Goal: Task Accomplishment & Management: Manage account settings

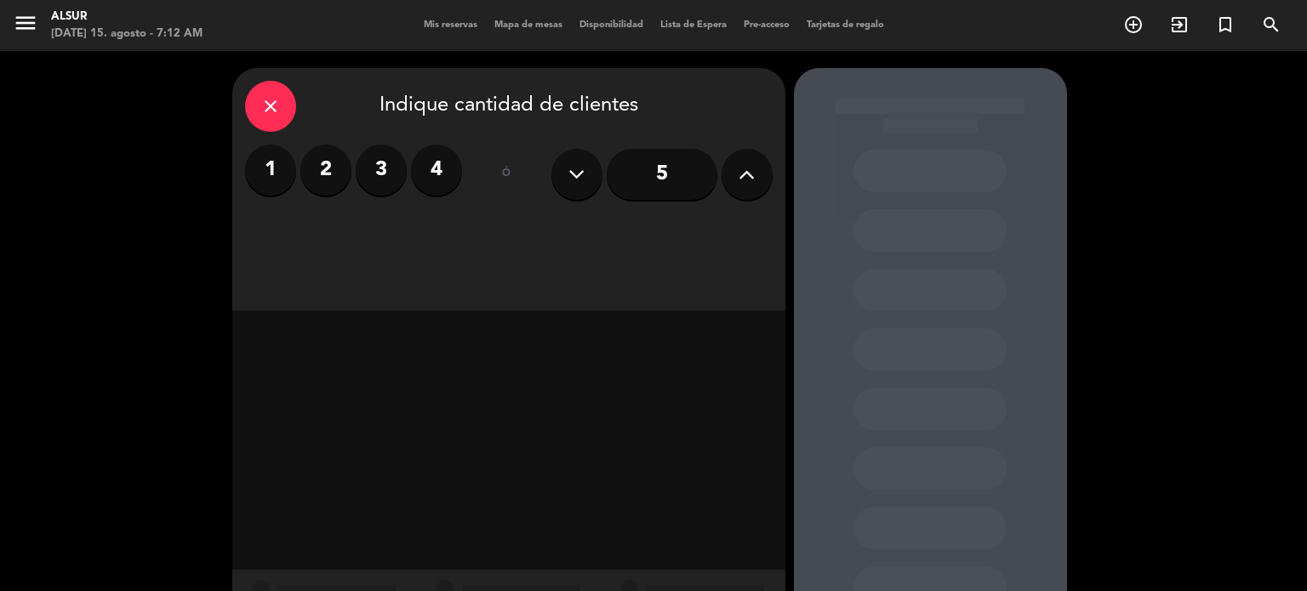
click at [450, 24] on span "Mis reservas" at bounding box center [450, 24] width 71 height 9
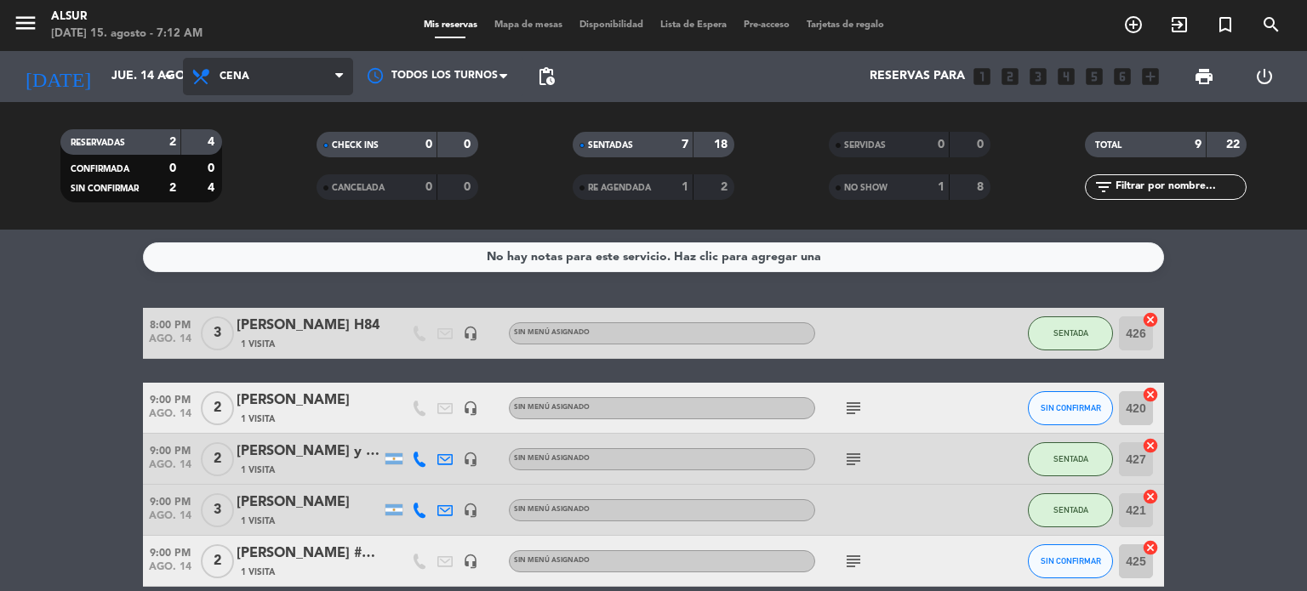
click at [249, 58] on span "Cena" at bounding box center [268, 76] width 170 height 37
click at [249, 146] on div "menu Alsur [DATE] 15. agosto - 7:12 AM Mis reservas Mapa de mesas Disponibilida…" at bounding box center [653, 115] width 1307 height 230
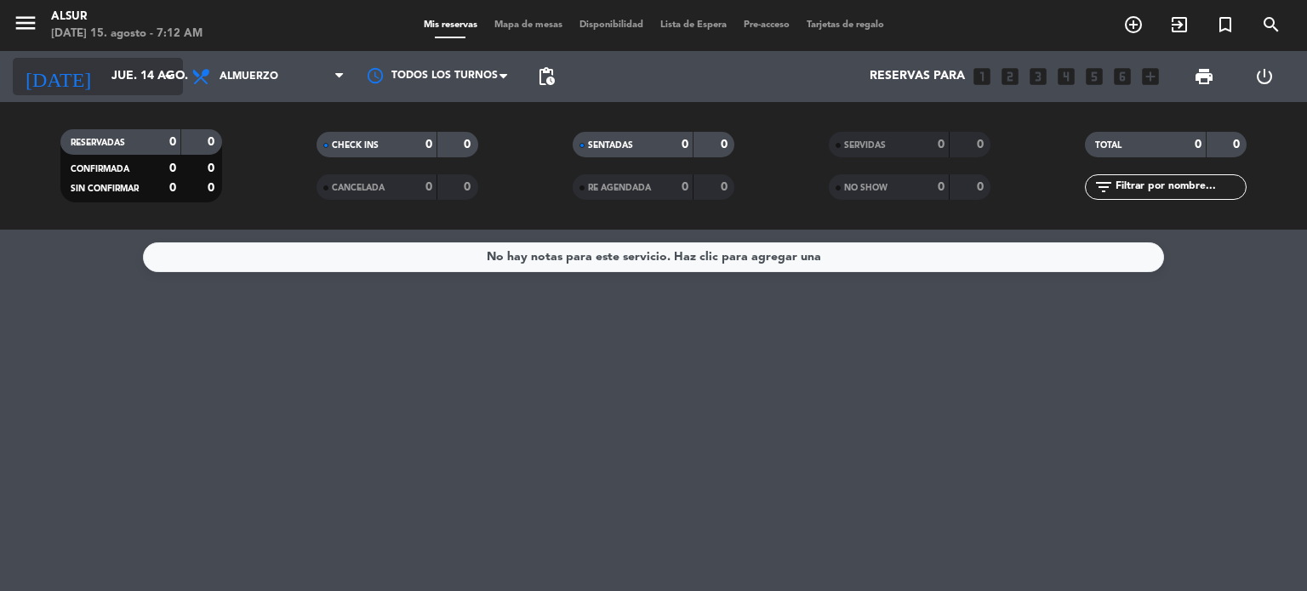
click at [149, 71] on input "jue. 14 ago." at bounding box center [184, 76] width 162 height 31
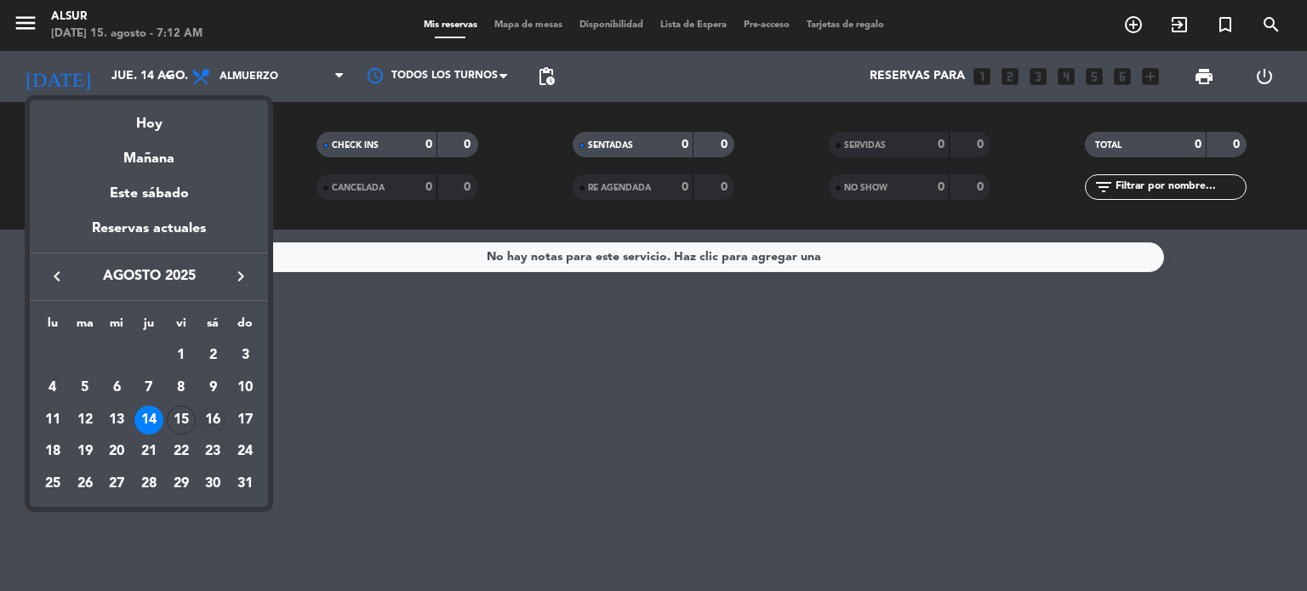
click at [197, 422] on td "16" at bounding box center [213, 420] width 32 height 32
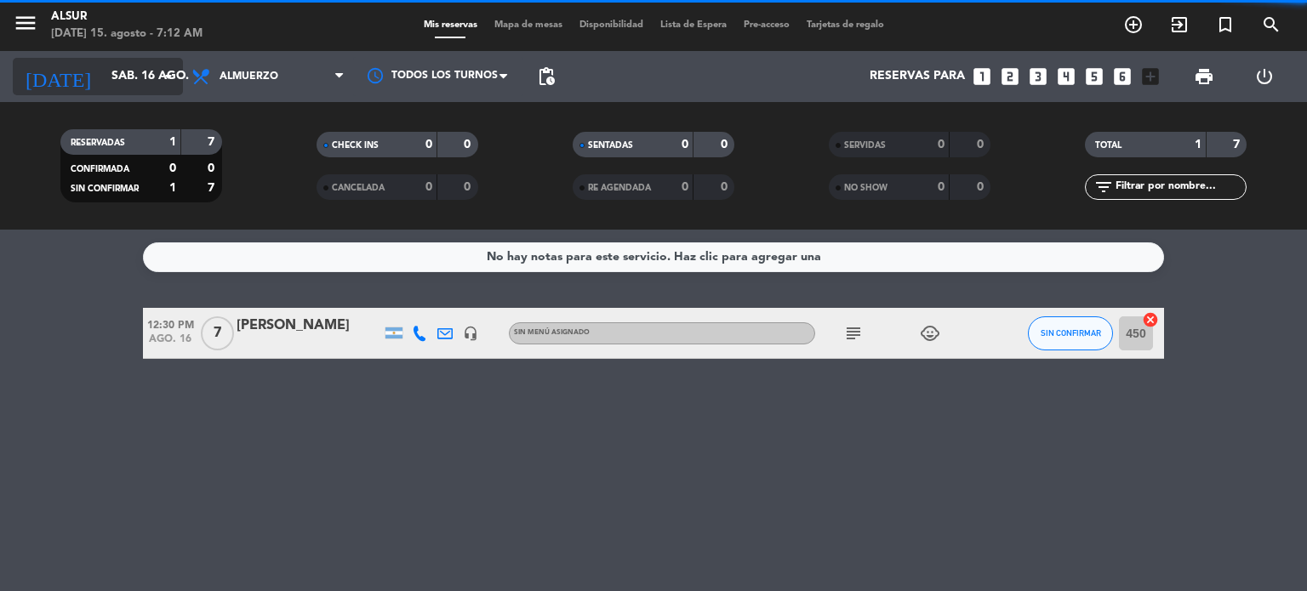
click at [126, 79] on input "sáb. 16 ago." at bounding box center [184, 76] width 162 height 31
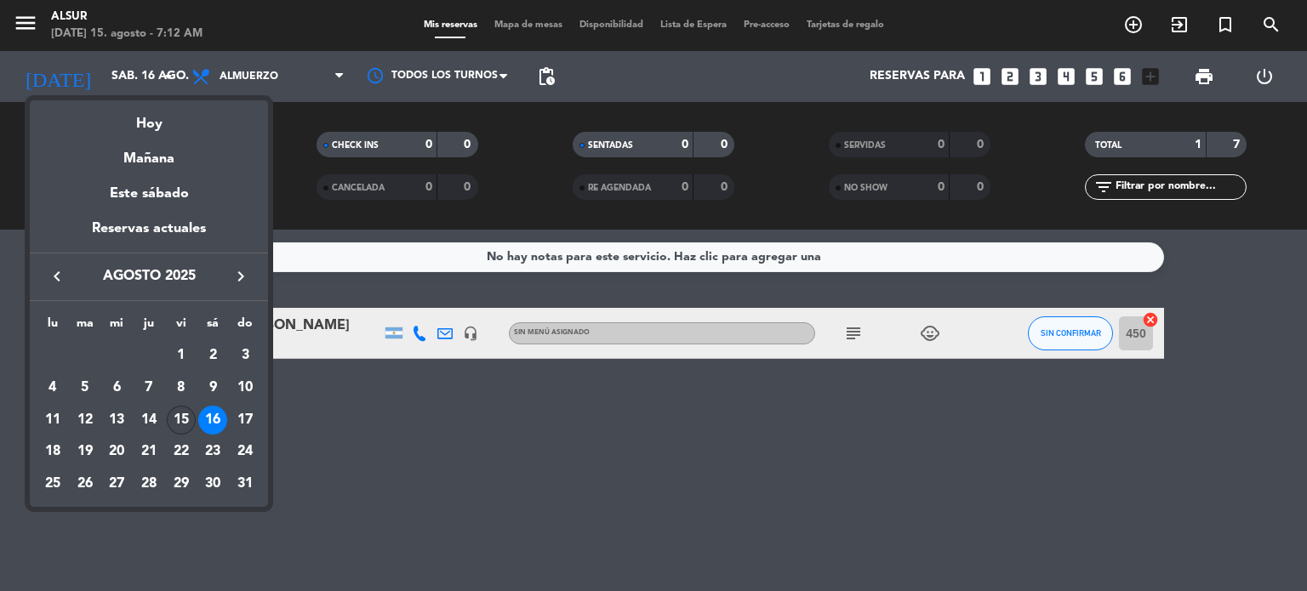
click at [183, 415] on div "15" at bounding box center [181, 420] width 29 height 29
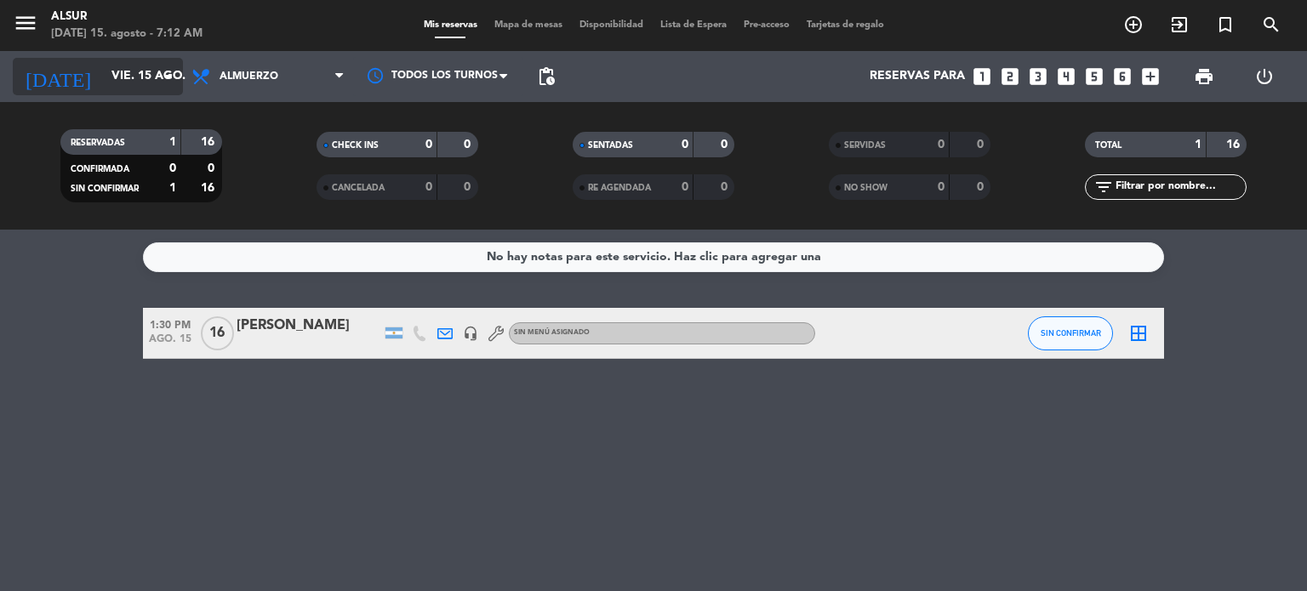
click at [135, 72] on input "vie. 15 ago." at bounding box center [184, 76] width 162 height 31
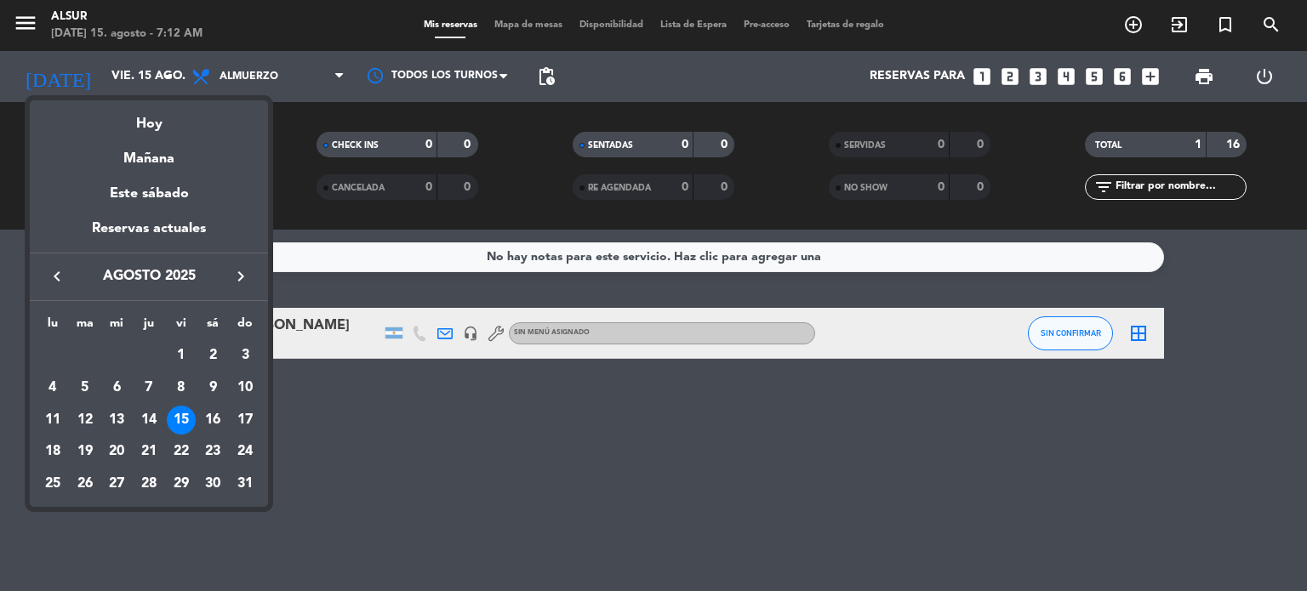
click at [180, 406] on div "15" at bounding box center [181, 420] width 29 height 29
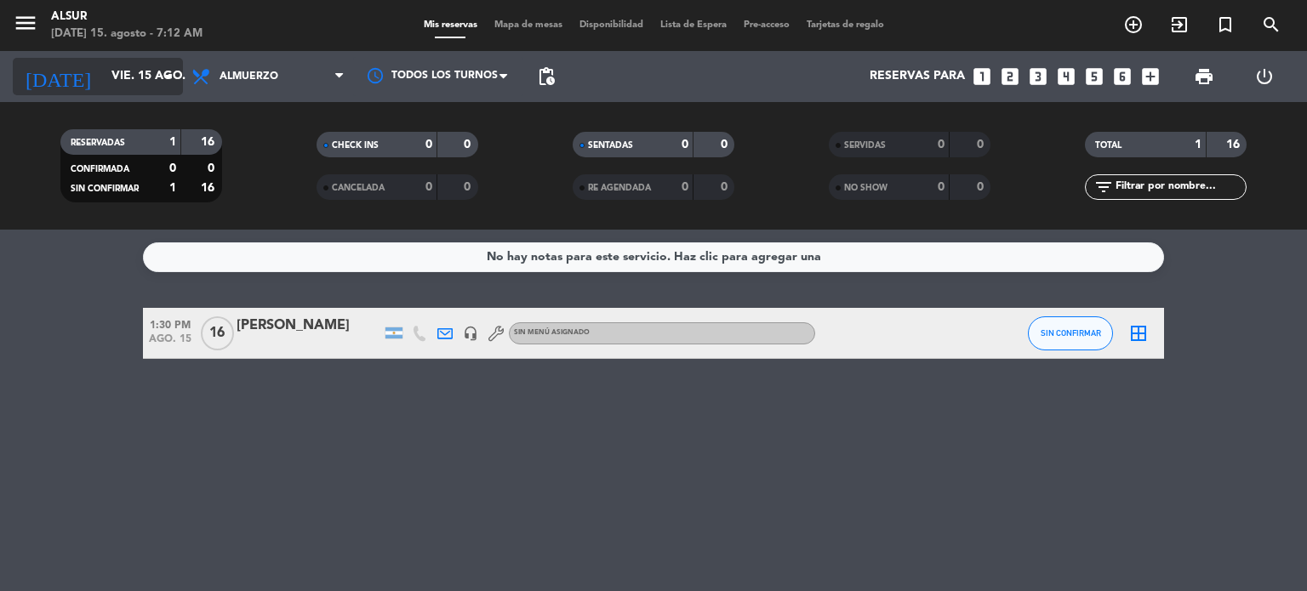
click at [151, 70] on input "vie. 15 ago." at bounding box center [184, 76] width 162 height 31
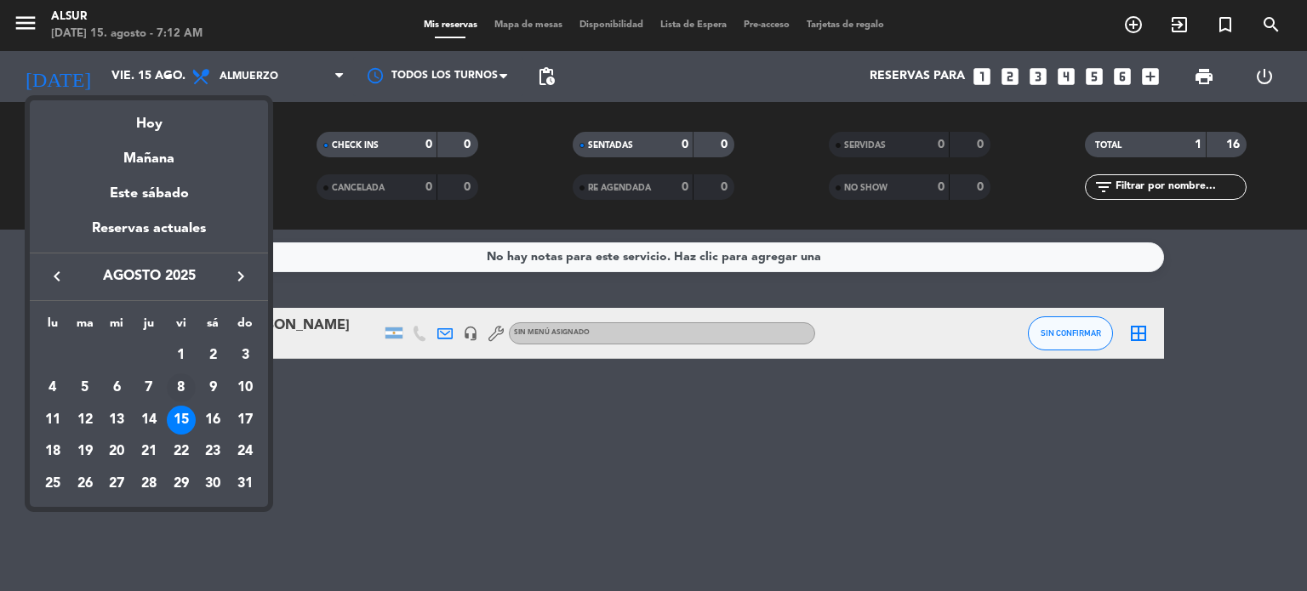
click at [182, 391] on div "8" at bounding box center [181, 388] width 29 height 29
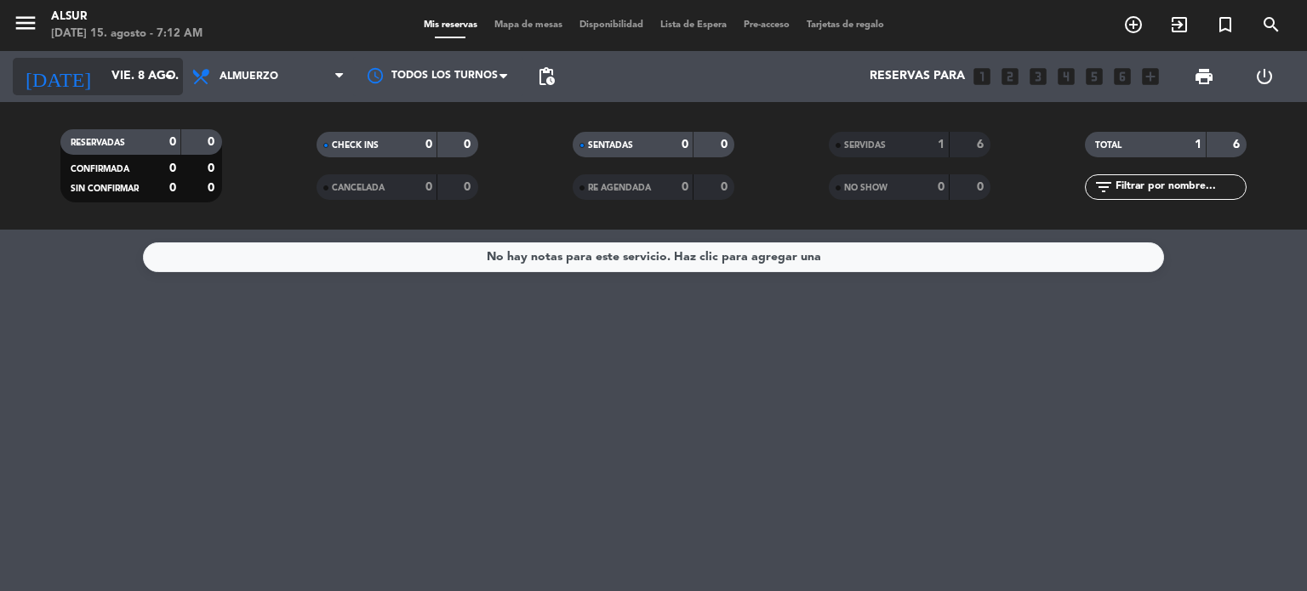
click at [150, 77] on input "vie. 8 ago." at bounding box center [184, 76] width 162 height 31
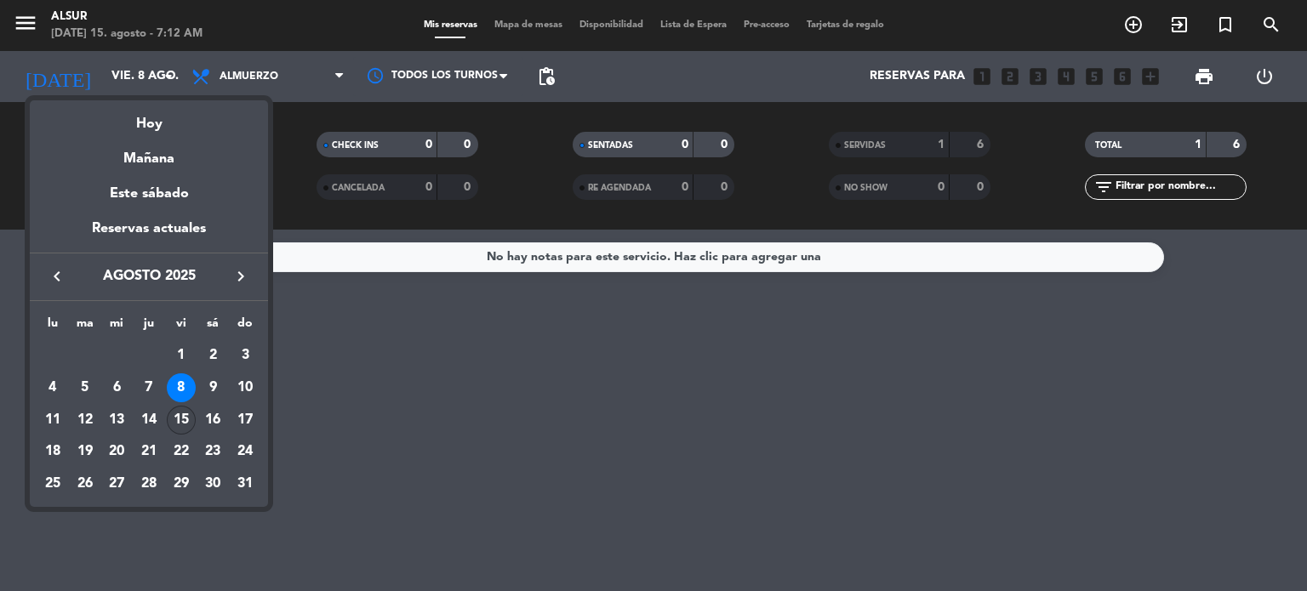
click at [186, 414] on div "15" at bounding box center [181, 420] width 29 height 29
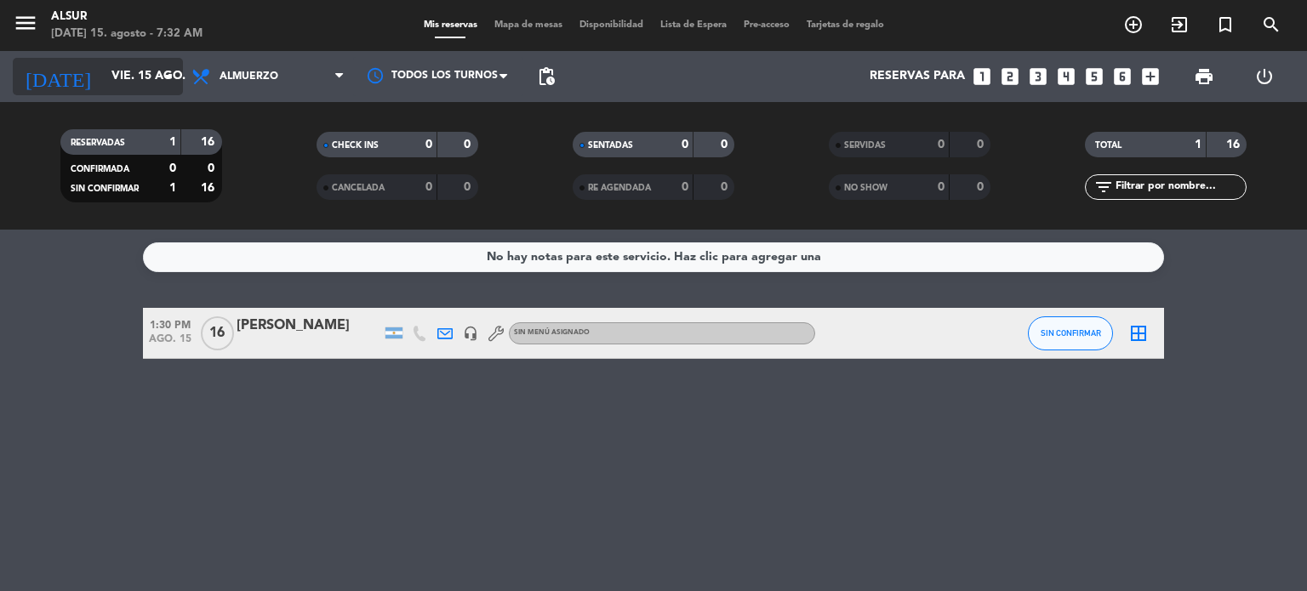
click at [129, 71] on input "vie. 15 ago." at bounding box center [184, 76] width 162 height 31
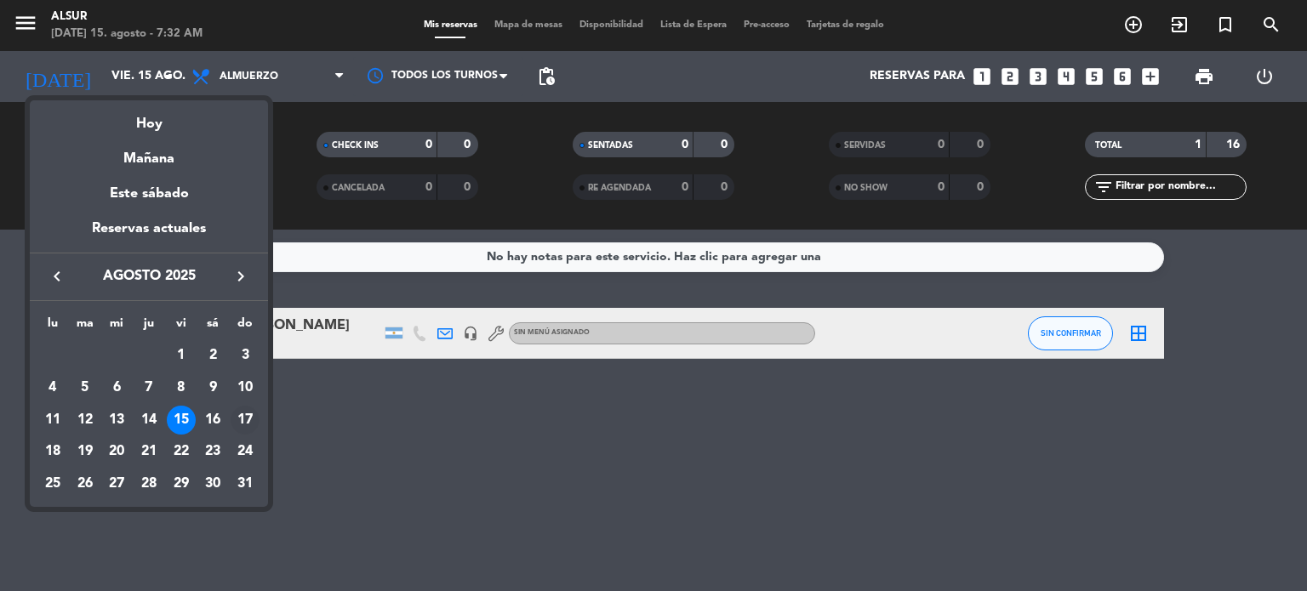
click at [243, 418] on div "17" at bounding box center [245, 420] width 29 height 29
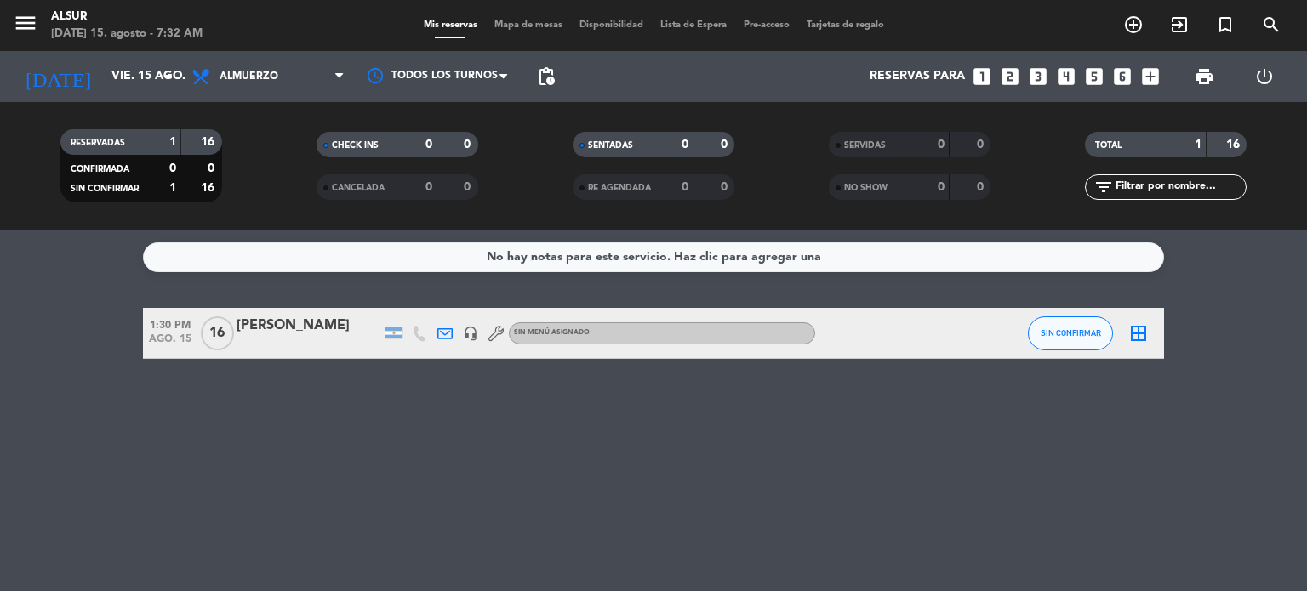
type input "dom. 17 ago."
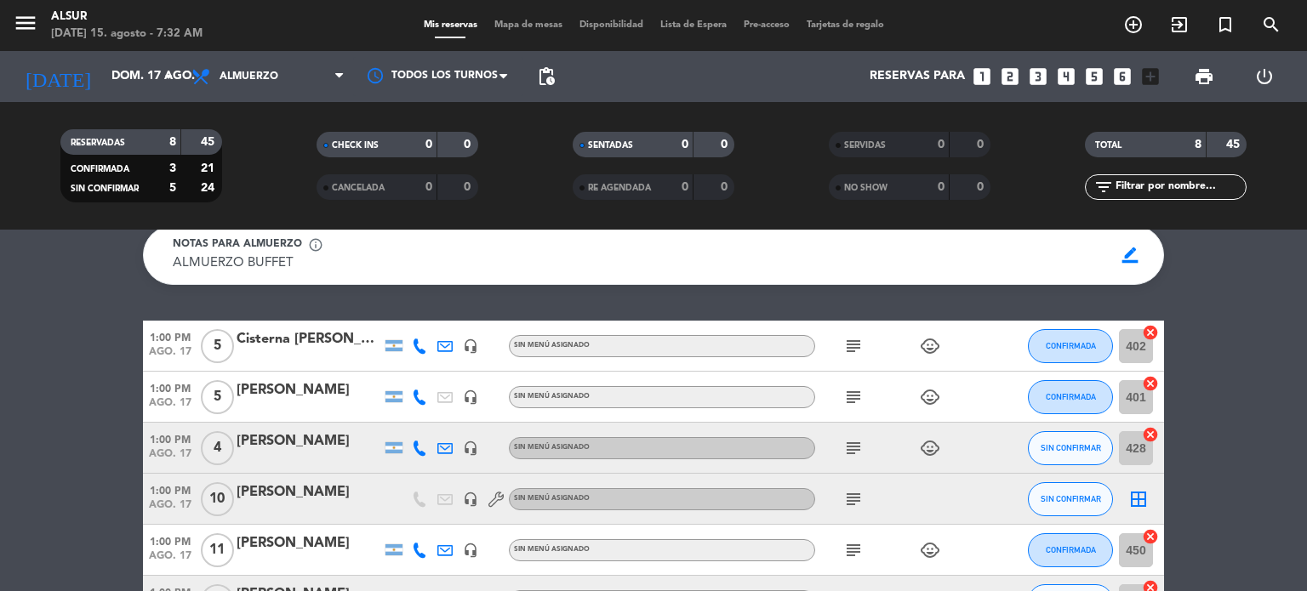
scroll to position [85, 0]
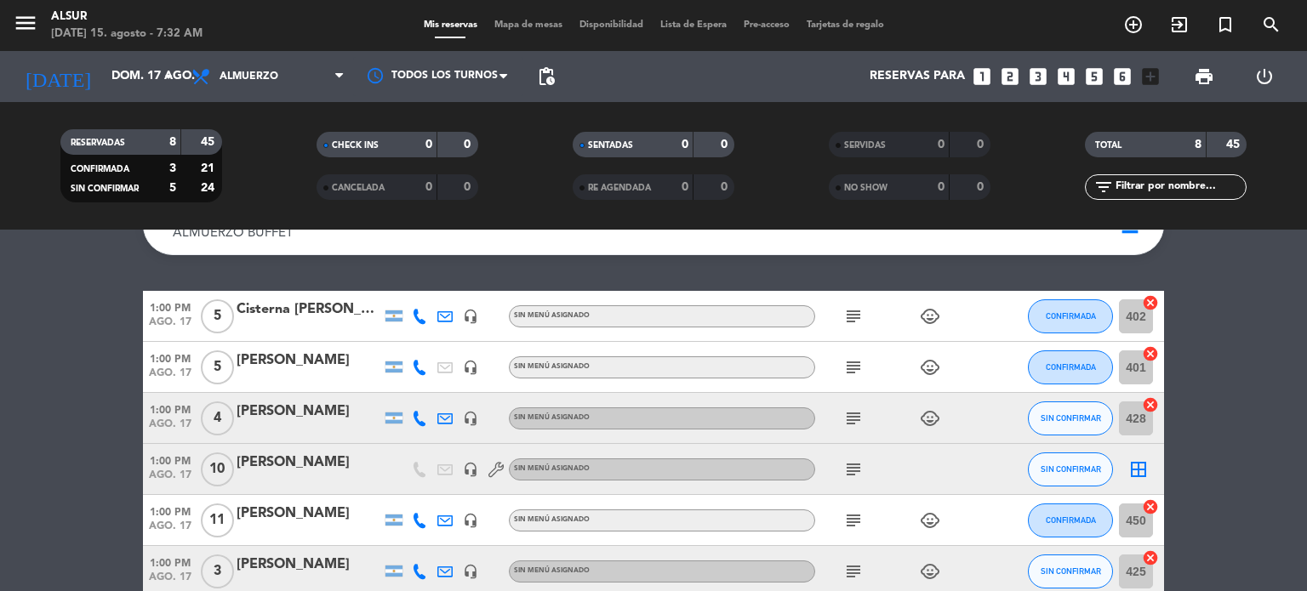
click at [853, 309] on icon "subject" at bounding box center [853, 316] width 20 height 20
click at [350, 313] on div "Cisterna [PERSON_NAME]" at bounding box center [309, 310] width 145 height 22
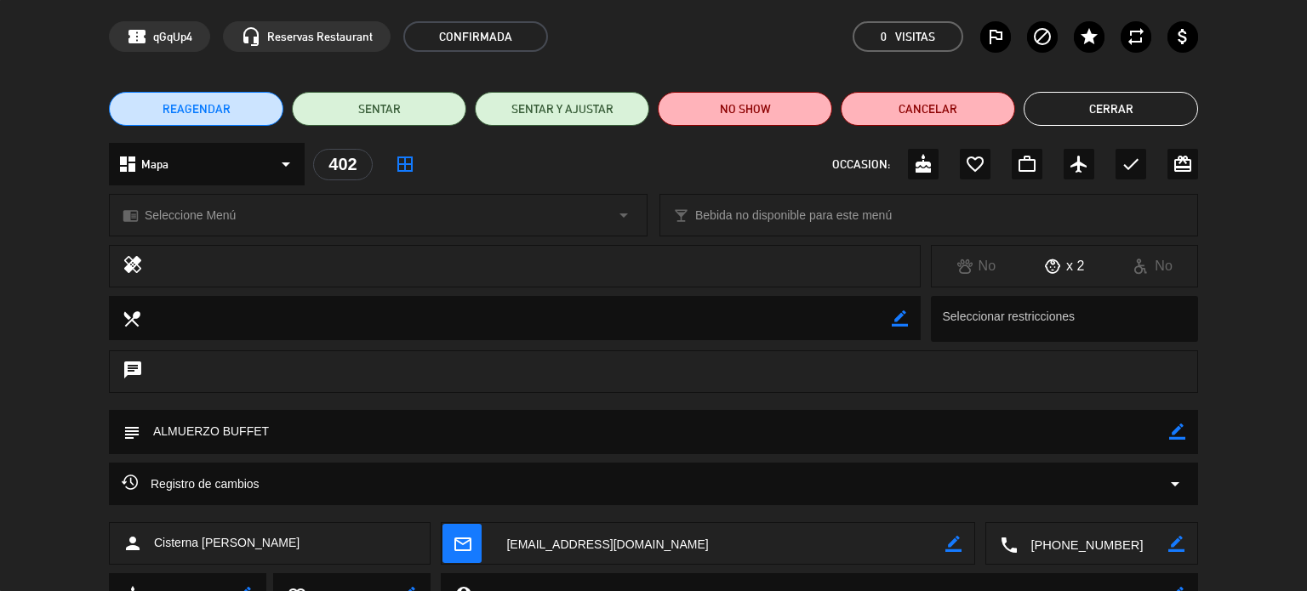
scroll to position [137, 0]
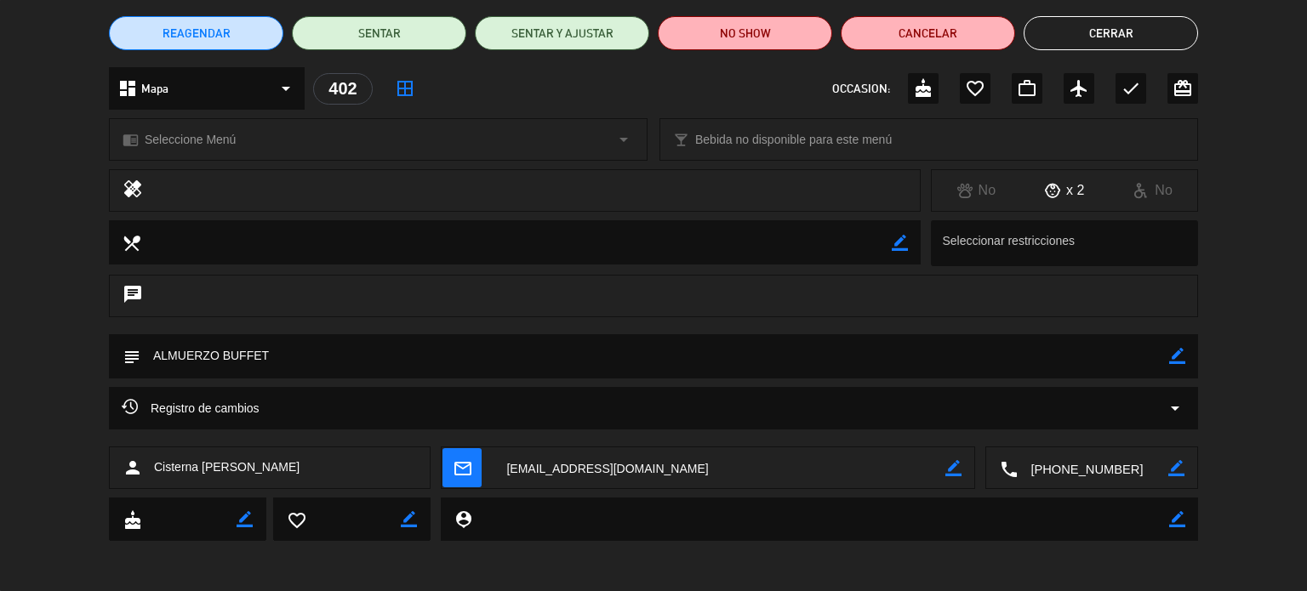
click at [1185, 357] on div "subject border_color" at bounding box center [653, 356] width 1089 height 44
drag, startPoint x: 1177, startPoint y: 350, endPoint x: 1142, endPoint y: 354, distance: 35.1
click at [1176, 350] on icon "border_color" at bounding box center [1177, 356] width 16 height 16
click at [1099, 353] on textarea at bounding box center [654, 355] width 1029 height 43
click at [1179, 346] on div at bounding box center [1177, 356] width 16 height 44
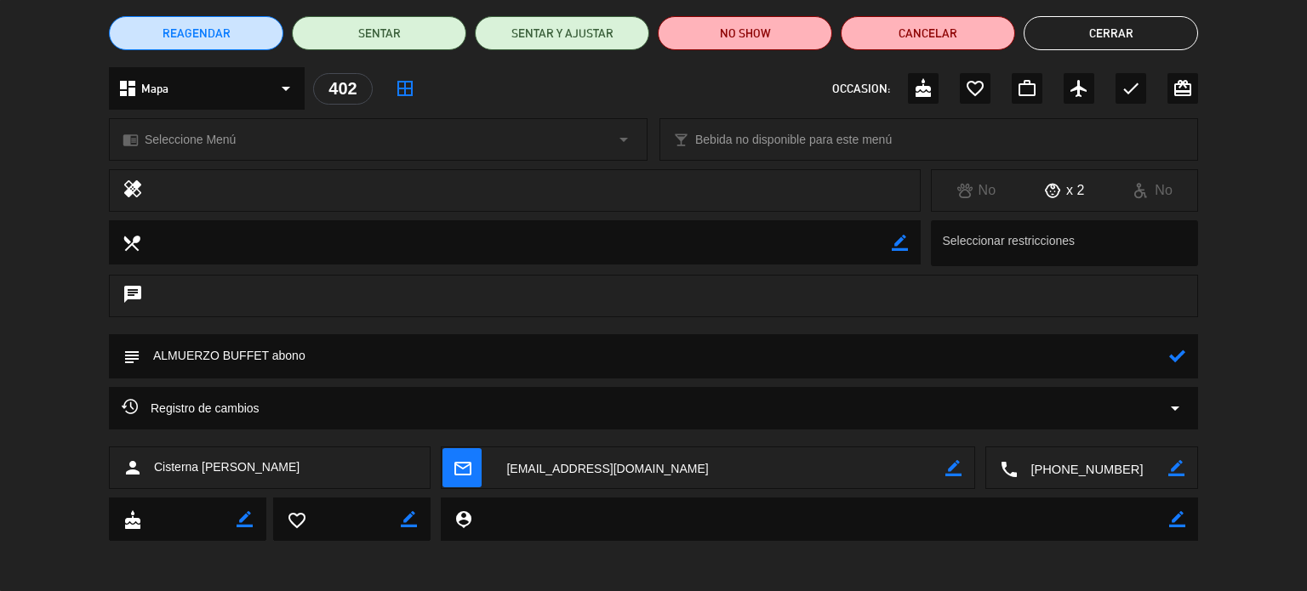
click at [1183, 351] on icon at bounding box center [1177, 356] width 16 height 16
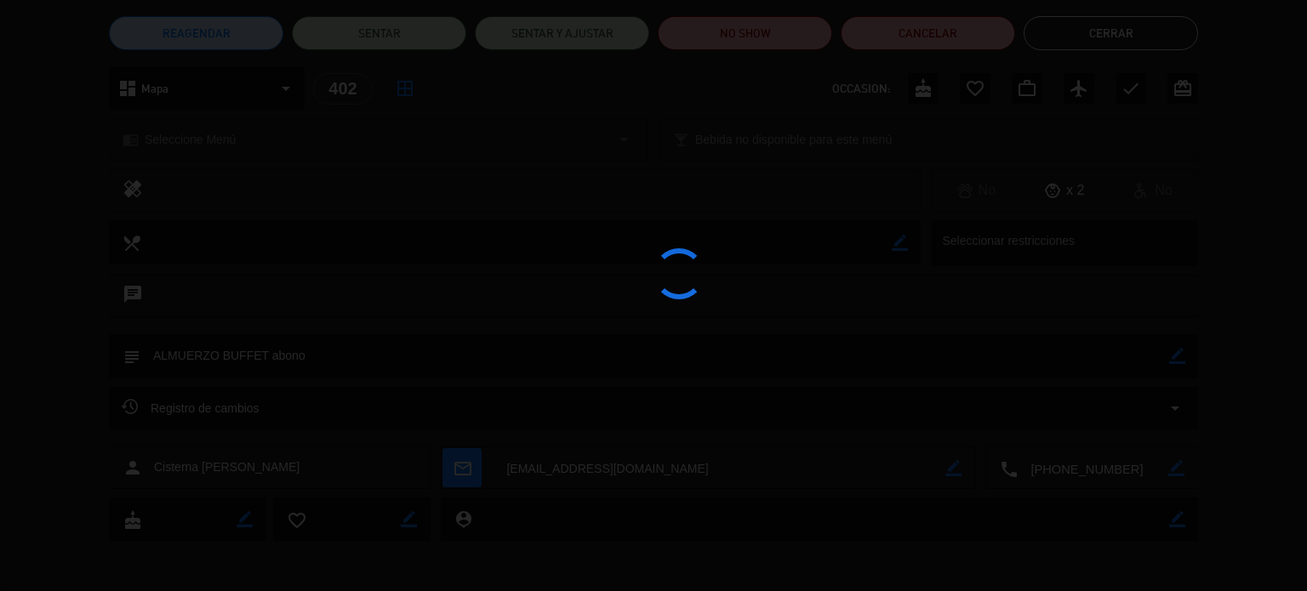
type textarea "ALMUERZO BUFFET abono"
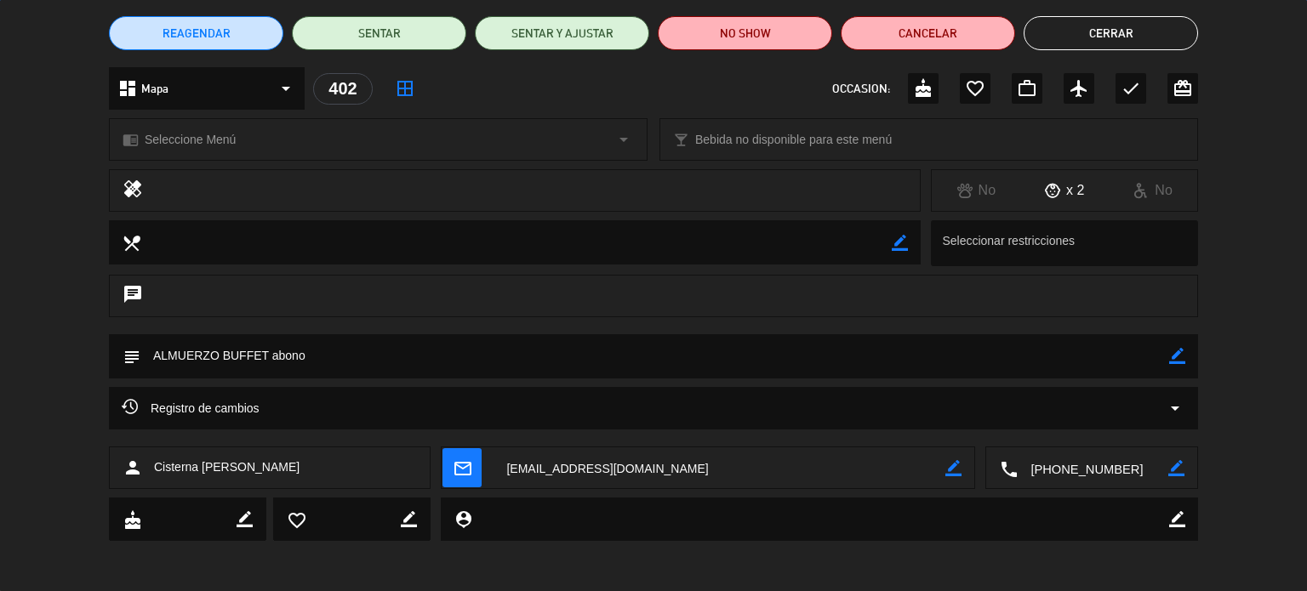
click at [1080, 28] on button "Cerrar" at bounding box center [1111, 33] width 174 height 34
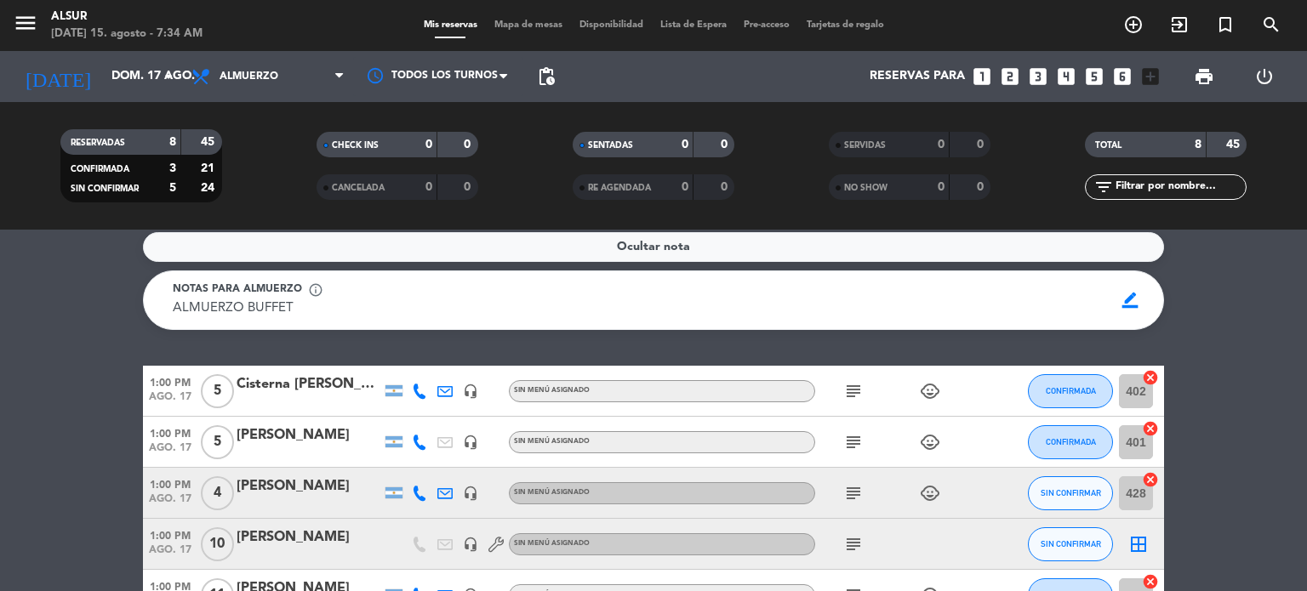
scroll to position [0, 0]
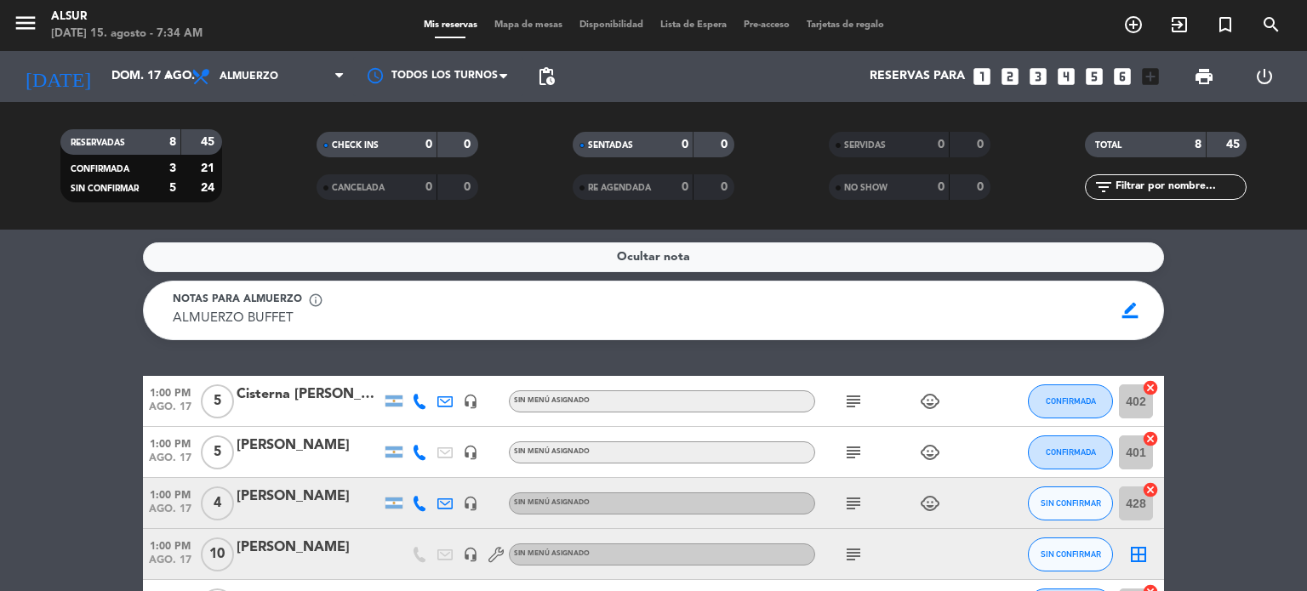
click at [294, 387] on div "Cisterna [PERSON_NAME]" at bounding box center [309, 395] width 145 height 22
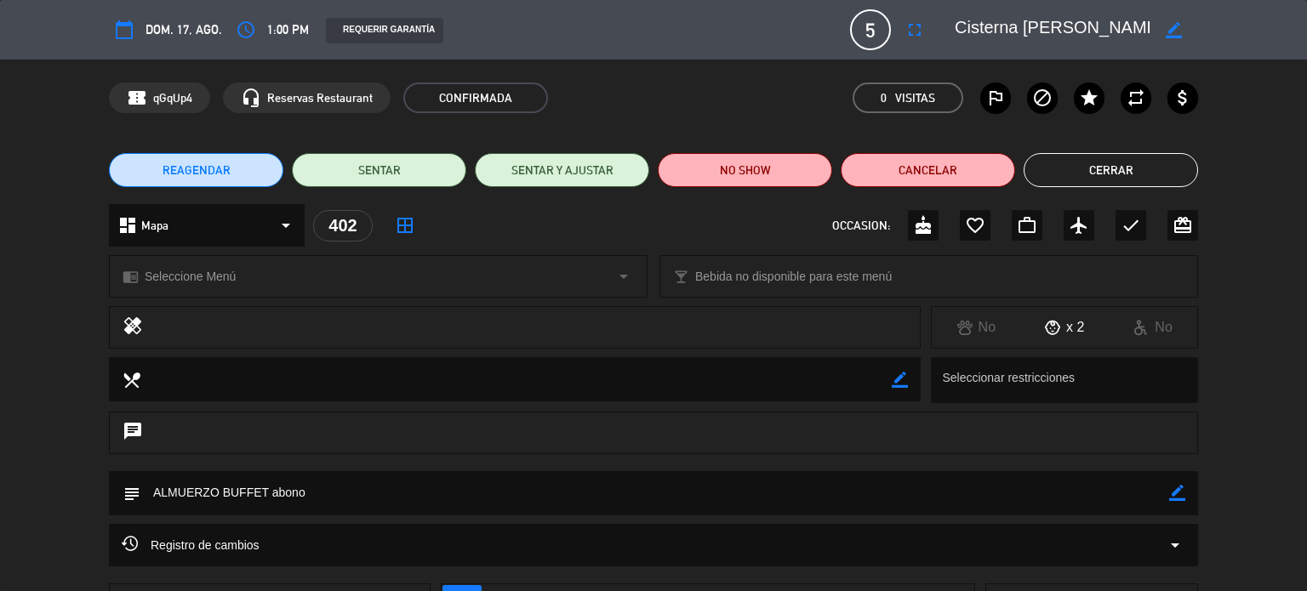
click at [1077, 168] on button "Cerrar" at bounding box center [1111, 170] width 174 height 34
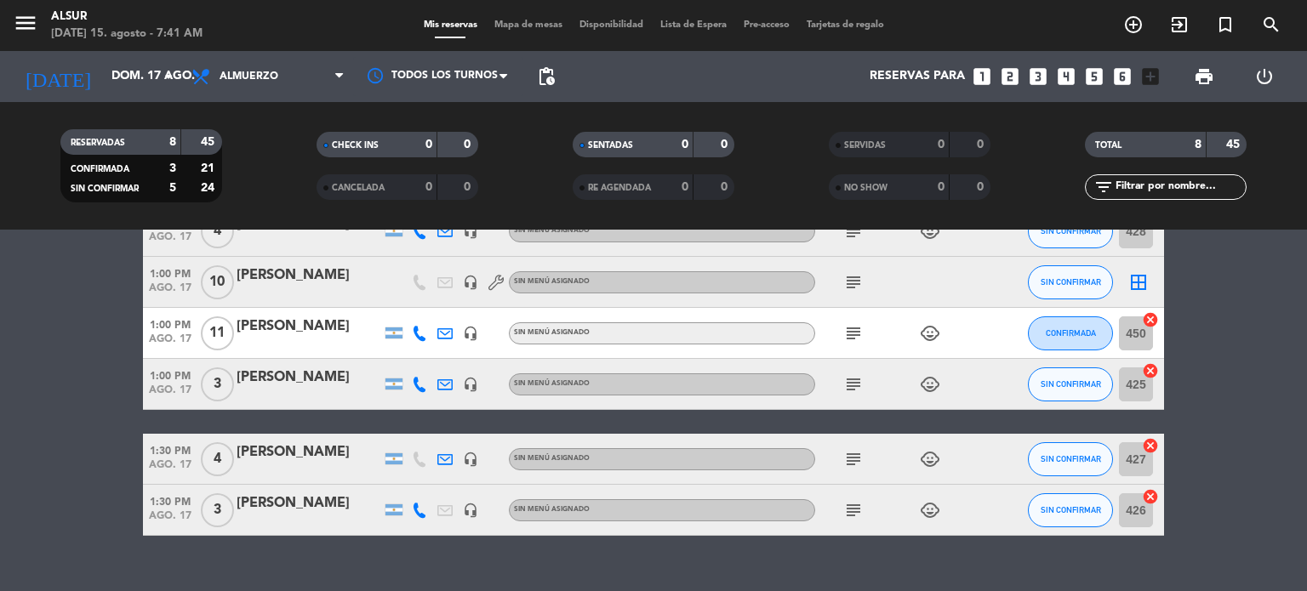
scroll to position [301, 0]
